Goal: Task Accomplishment & Management: Complete application form

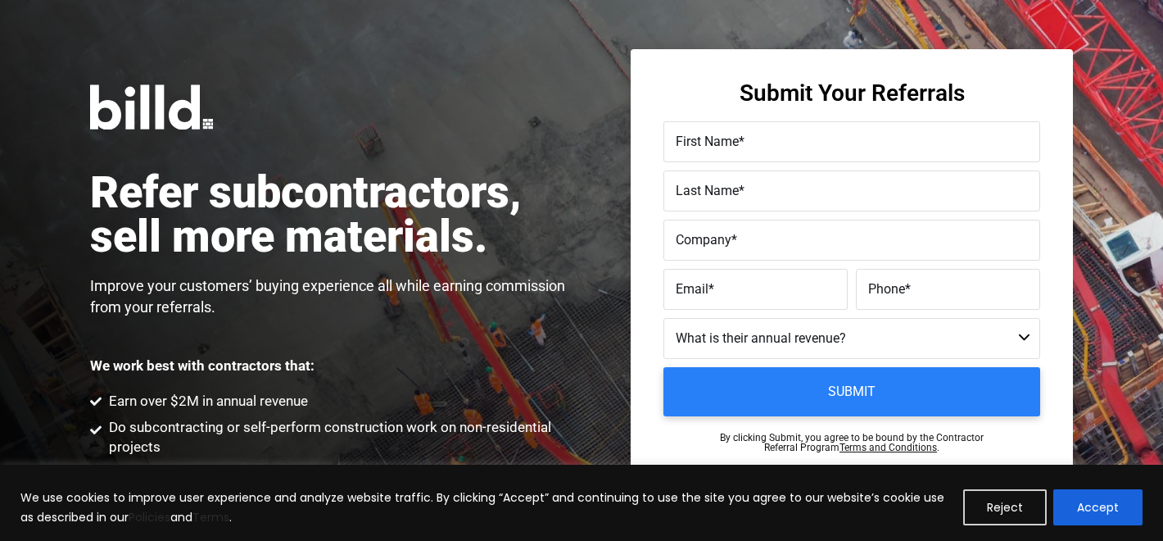
click at [765, 246] on label "Company *" at bounding box center [852, 241] width 352 height 24
click at [765, 246] on input "Company *" at bounding box center [852, 240] width 377 height 41
paste input "Lucent Energy Management"
type input "Lucent Energy Management"
click at [776, 149] on label "First Name *" at bounding box center [852, 142] width 352 height 24
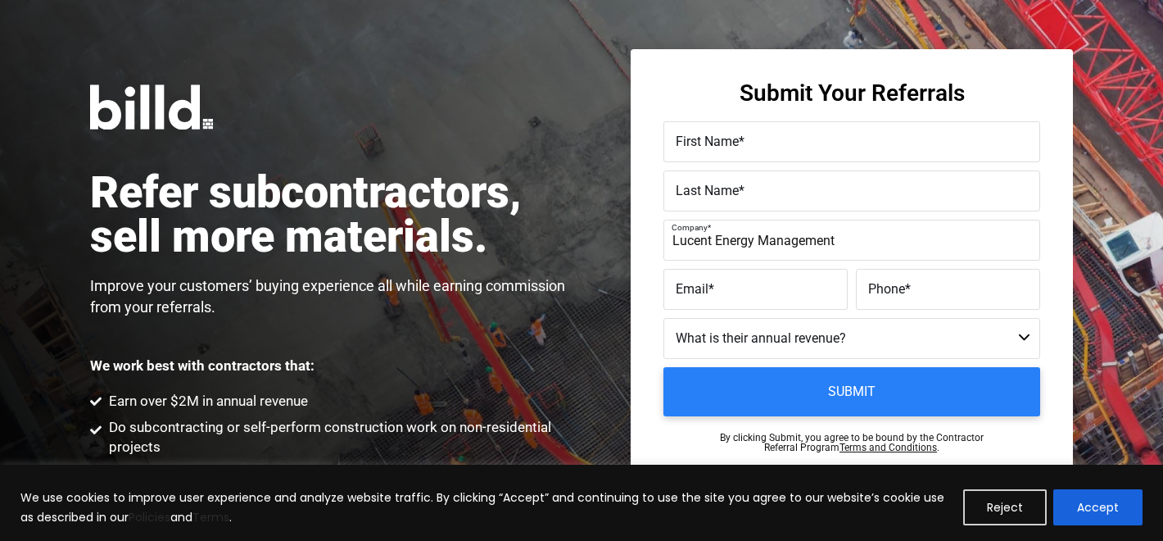
click at [776, 149] on input "First Name *" at bounding box center [852, 141] width 377 height 41
type input "[PERSON_NAME]"
click at [789, 210] on input "Last Name *" at bounding box center [852, 190] width 377 height 41
type input "[PERSON_NAME]"
click at [723, 291] on label "Email *" at bounding box center [756, 290] width 160 height 24
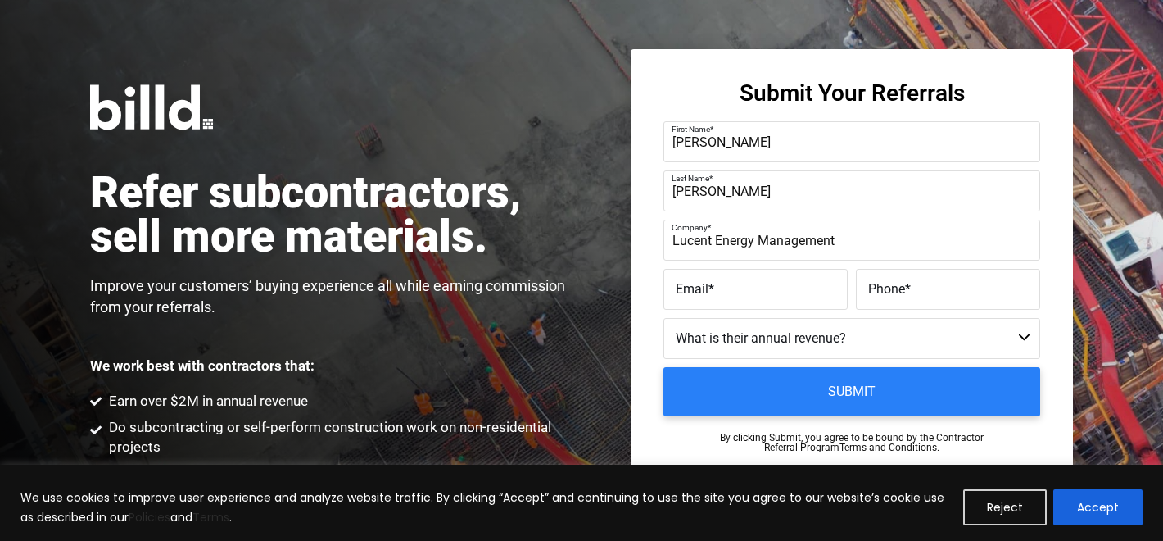
click at [723, 291] on input "Email *" at bounding box center [756, 289] width 184 height 41
paste input "[PERSON_NAME][EMAIL_ADDRESS][DOMAIN_NAME]"
type input "[PERSON_NAME][EMAIL_ADDRESS][DOMAIN_NAME]"
click at [943, 290] on label "Phone *" at bounding box center [948, 290] width 160 height 24
click at [943, 290] on input "Phone *" at bounding box center [948, 289] width 184 height 41
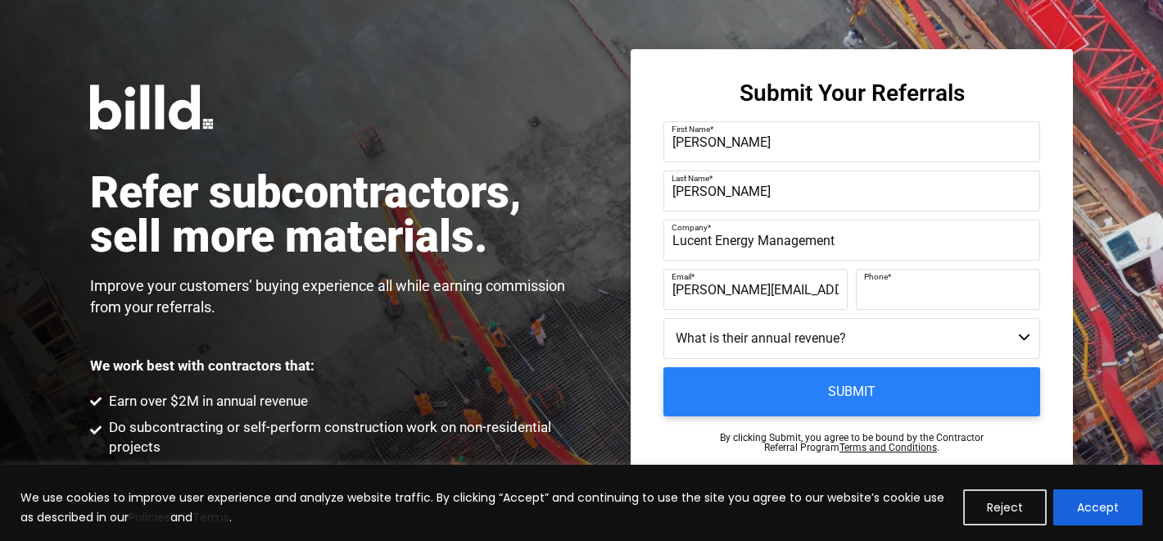
click at [902, 276] on label "Phone *" at bounding box center [946, 277] width 164 height 24
click at [902, 276] on input "Phone *" at bounding box center [948, 289] width 184 height 41
paste input "[PHONE_NUMBER]"
click at [892, 293] on input "[PHONE_NUMBER]" at bounding box center [948, 289] width 184 height 41
type input "[PHONE_NUMBER]"
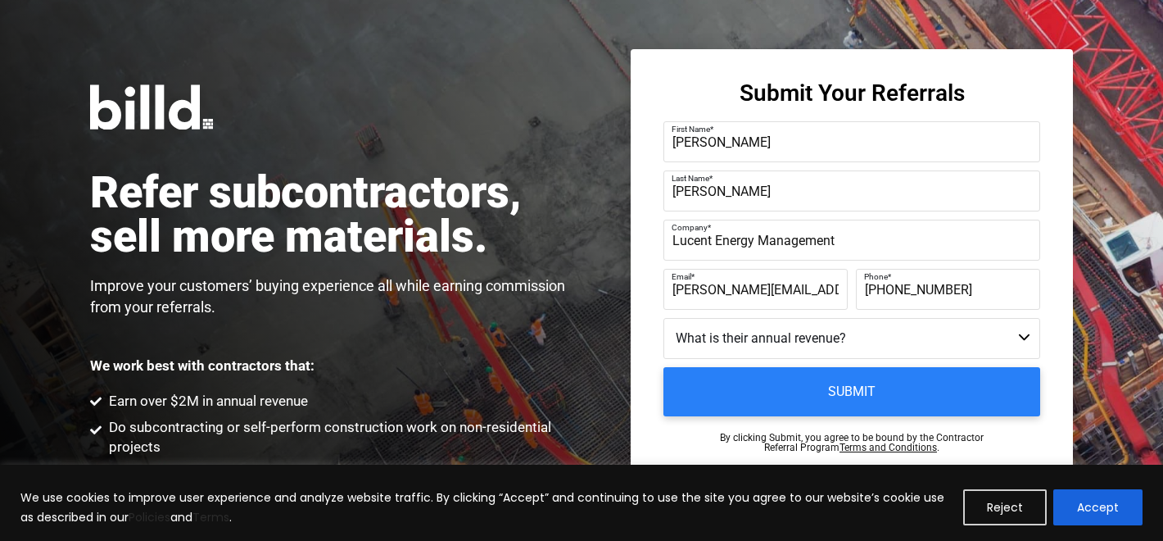
click at [800, 335] on select "Less than $1M $1M - $2M $2M - $4M $4M - $8M $8M - $25M $25M - $40M $40M +" at bounding box center [852, 338] width 377 height 41
select select "$4M - $8M"
click at [664, 318] on select "Less than $1M $1M - $2M $2M - $4M $4M - $8M $8M - $25M $25M - $40M $40M +" at bounding box center [852, 338] width 377 height 41
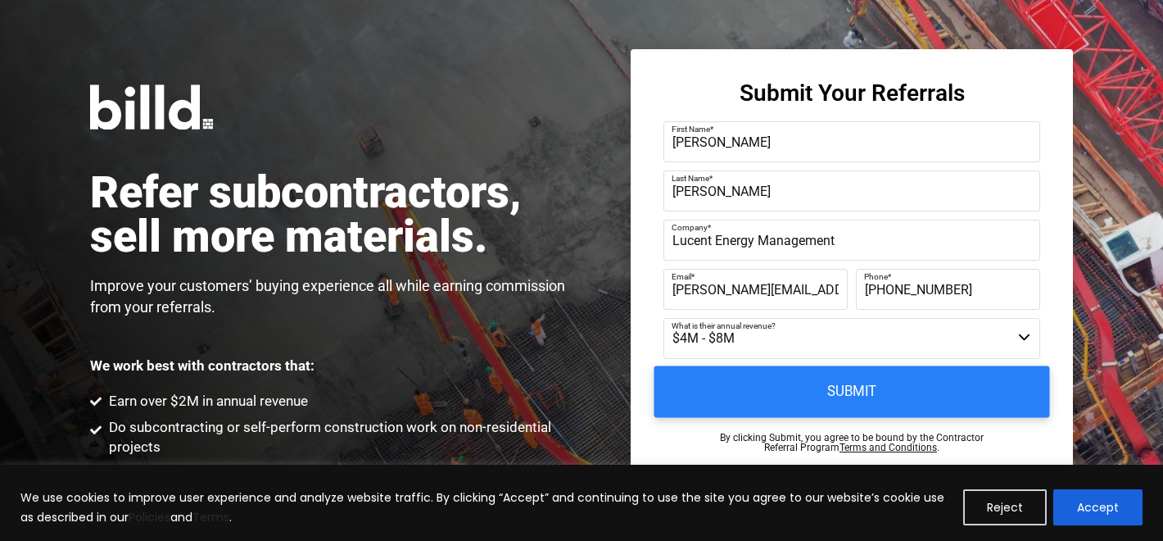
click at [791, 389] on input "Submit" at bounding box center [853, 392] width 396 height 52
